Goal: Task Accomplishment & Management: Use online tool/utility

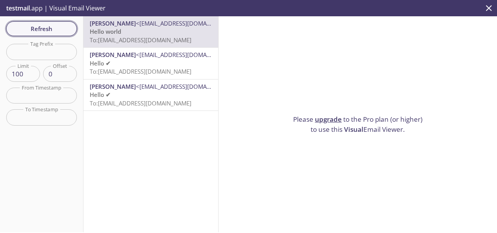
click at [42, 28] on span "Refresh" at bounding box center [41, 29] width 58 height 10
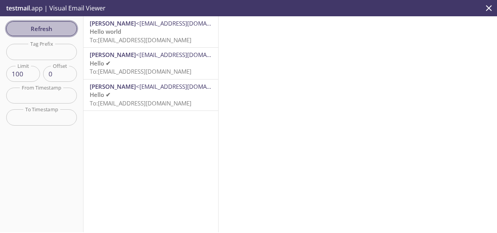
click at [50, 26] on span "Refresh" at bounding box center [41, 29] width 58 height 10
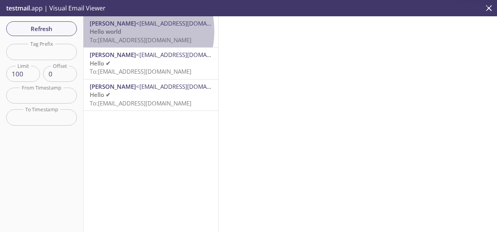
click at [124, 31] on p "Hello world To: 4vuxx.test3@inbox.testmail.app" at bounding box center [151, 36] width 122 height 17
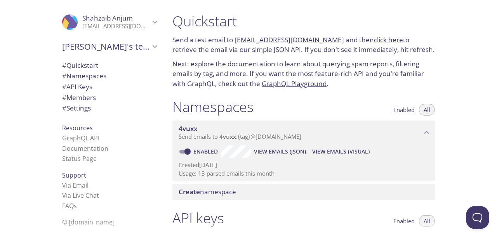
scroll to position [1, 0]
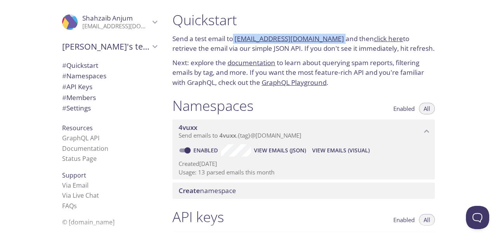
drag, startPoint x: 233, startPoint y: 40, endPoint x: 331, endPoint y: 39, distance: 97.9
click at [331, 39] on p "Send a test email to 4vuxx.test@inbox.testmail.app and then click here to retri…" at bounding box center [303, 44] width 263 height 20
copy p "[EMAIL_ADDRESS][DOMAIN_NAME]"
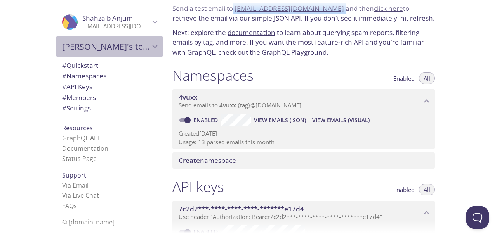
click at [154, 47] on div "[PERSON_NAME]'s team" at bounding box center [109, 47] width 107 height 20
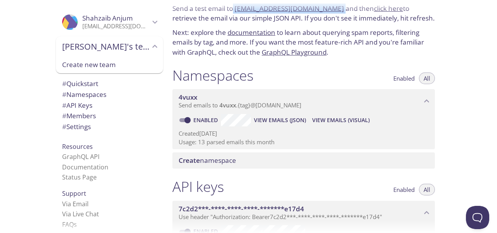
click at [154, 47] on div "[PERSON_NAME]'s team" at bounding box center [109, 47] width 107 height 20
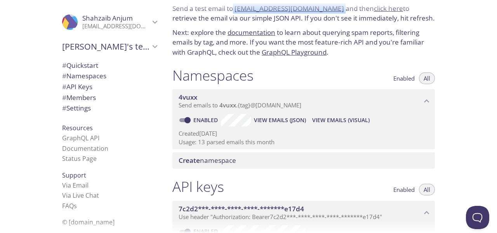
click at [150, 24] on icon "Shahzaib Anjum" at bounding box center [155, 22] width 10 height 10
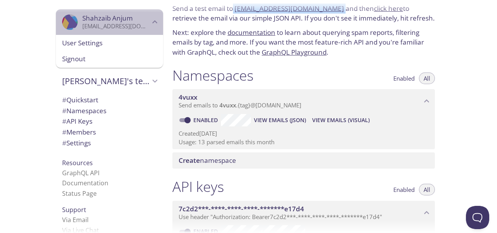
click at [150, 24] on icon "Shahzaib Anjum" at bounding box center [155, 22] width 10 height 10
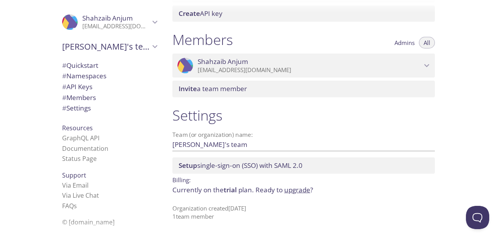
scroll to position [0, 0]
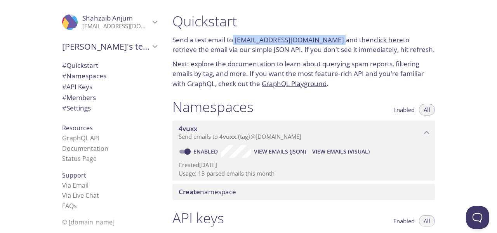
drag, startPoint x: 372, startPoint y: 39, endPoint x: 287, endPoint y: -19, distance: 103.0
click at [87, 68] on span "# Quickstart" at bounding box center [80, 65] width 36 height 9
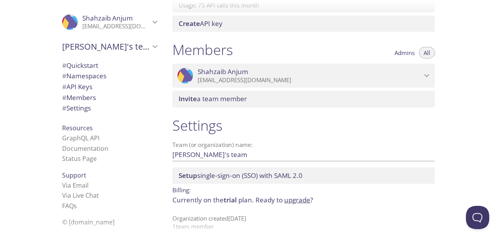
scroll to position [318, 0]
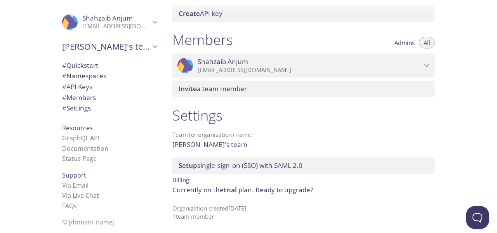
click at [72, 109] on span "# Settings" at bounding box center [76, 108] width 29 height 9
click at [83, 102] on span "# Members" at bounding box center [109, 98] width 95 height 10
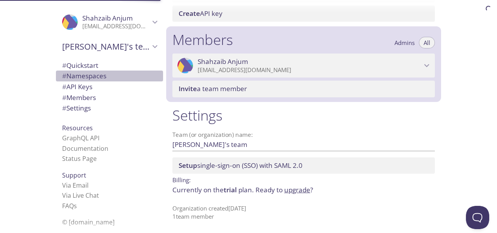
click at [93, 74] on span "# Namespaces" at bounding box center [84, 75] width 44 height 9
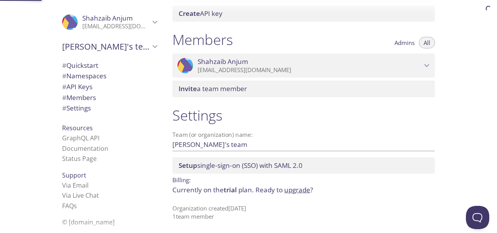
scroll to position [98, 0]
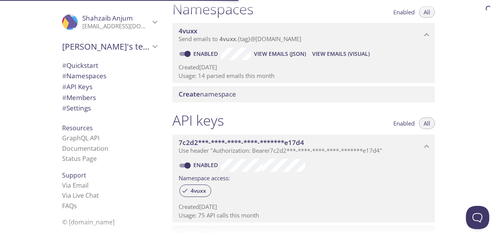
click at [113, 24] on p "[EMAIL_ADDRESS][DOMAIN_NAME]" at bounding box center [116, 27] width 68 height 8
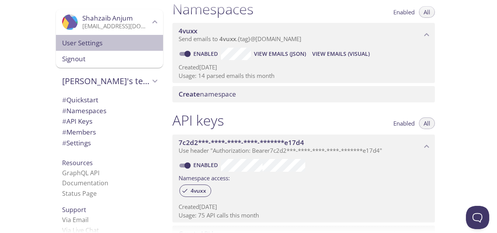
click at [94, 42] on span "User Settings" at bounding box center [109, 43] width 95 height 10
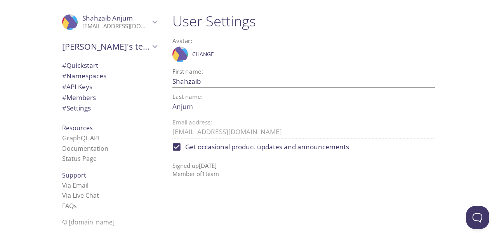
click at [86, 141] on link "GraphQL API" at bounding box center [80, 138] width 37 height 9
click at [90, 89] on span "# API Keys" at bounding box center [109, 87] width 95 height 10
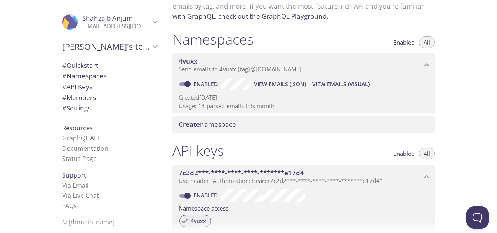
scroll to position [65, 0]
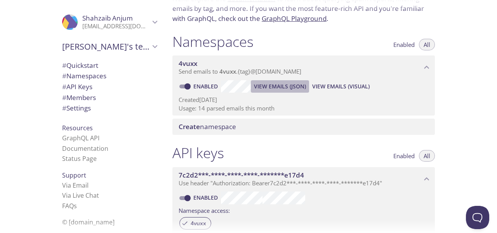
click at [258, 89] on span "View Emails (JSON)" at bounding box center [280, 86] width 52 height 9
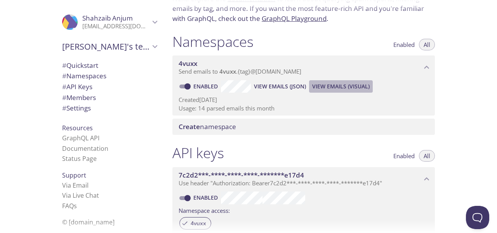
click at [328, 87] on span "View Emails (Visual)" at bounding box center [340, 86] width 57 height 9
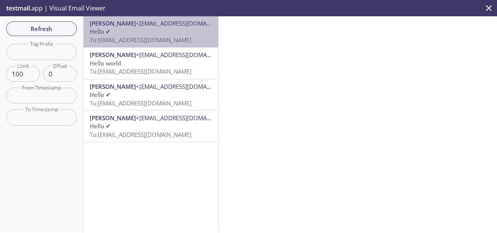
click at [154, 40] on span "To: 4vuxx.test3@inbox.testmail.app" at bounding box center [141, 40] width 102 height 8
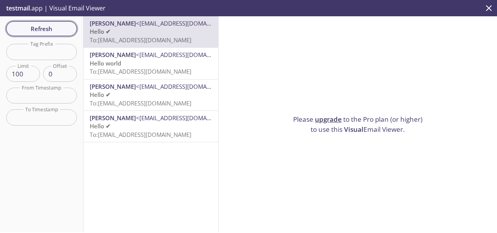
click at [58, 25] on span "Refresh" at bounding box center [41, 29] width 58 height 10
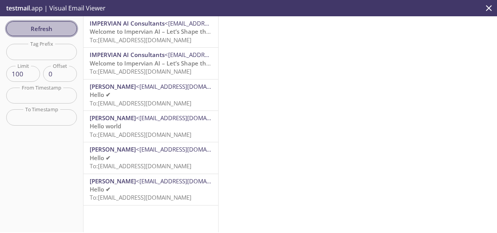
click at [58, 25] on span "Refresh" at bounding box center [41, 29] width 58 height 10
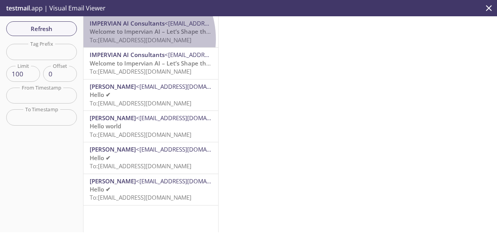
click at [127, 39] on span "To: 4vuxx.test1@inbox.testmail.app" at bounding box center [141, 40] width 102 height 8
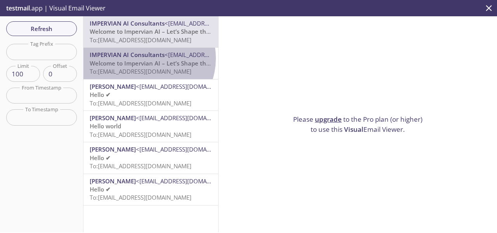
click at [146, 58] on span "IMPERVIAN AI Consultants" at bounding box center [127, 55] width 75 height 8
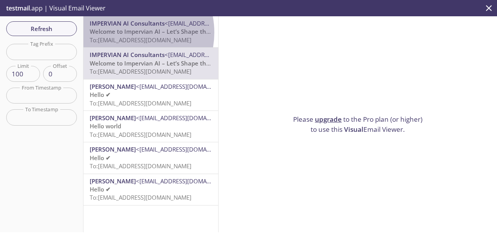
click at [125, 33] on span "Welcome to Impervian AI – Let’s Shape the Future Together" at bounding box center [173, 32] width 167 height 8
